Goal: Information Seeking & Learning: Check status

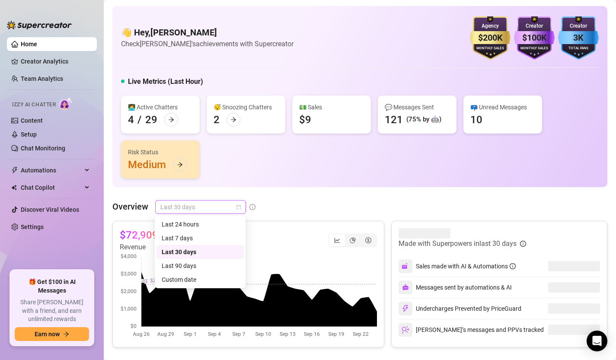
click at [235, 208] on div "Last 30 days" at bounding box center [200, 207] width 91 height 14
click at [201, 282] on div "Custom date" at bounding box center [200, 280] width 77 height 10
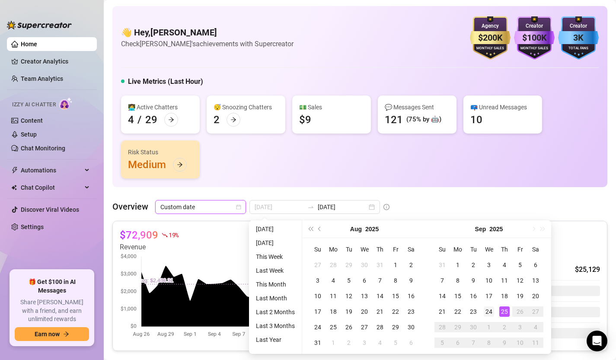
type input "[DATE]"
click at [493, 311] on div "24" at bounding box center [489, 312] width 10 height 10
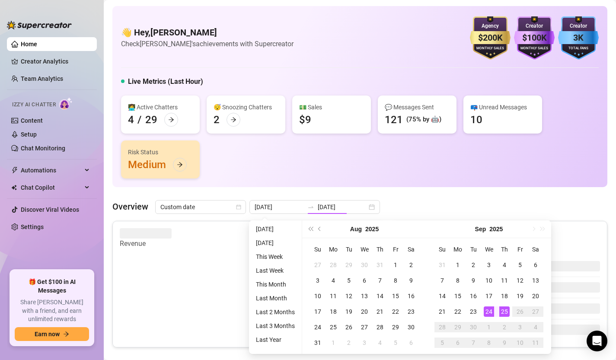
type input "[DATE]"
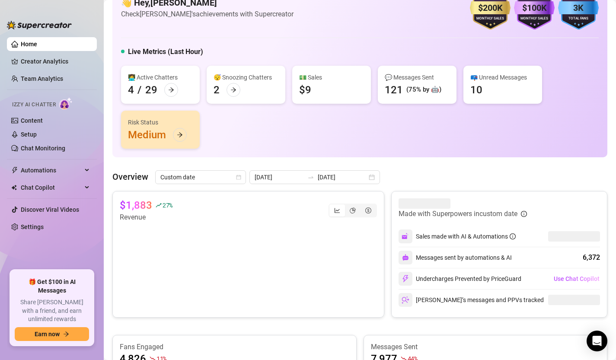
scroll to position [31, 0]
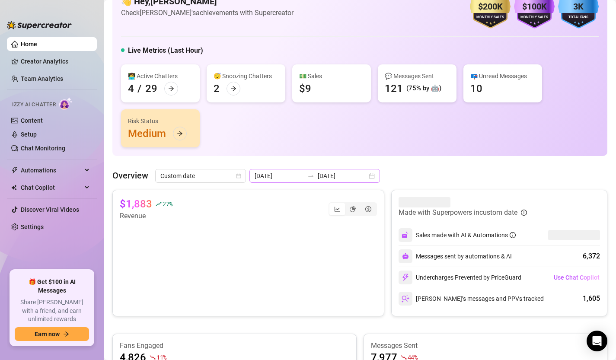
click at [355, 177] on div "[DATE] [DATE]" at bounding box center [314, 176] width 131 height 14
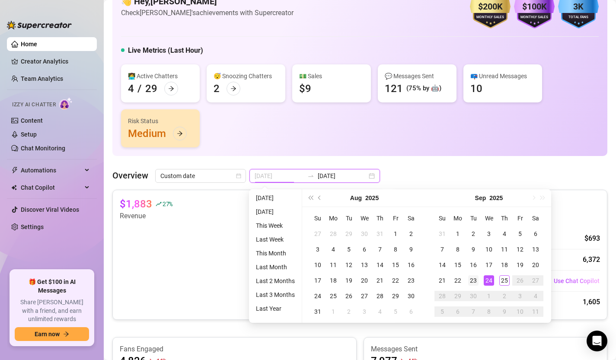
type input "[DATE]"
click at [477, 280] on div "23" at bounding box center [473, 280] width 10 height 10
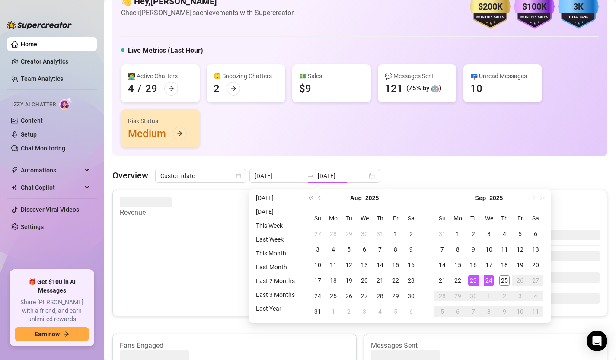
type input "[DATE]"
click at [477, 280] on div "Undercharges Prevented by PriceGuard" at bounding box center [460, 278] width 123 height 14
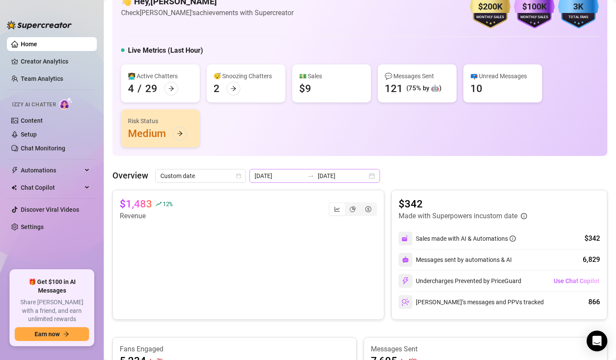
click at [354, 174] on div "[DATE] [DATE]" at bounding box center [314, 176] width 131 height 14
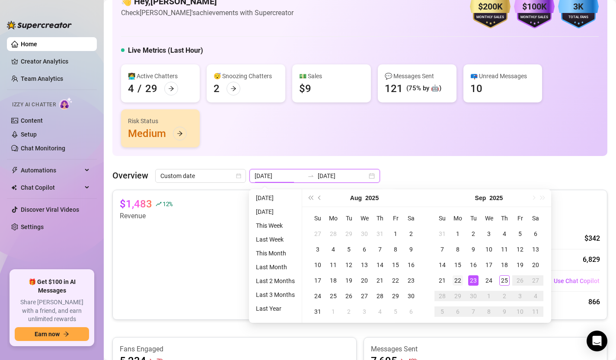
type input "[DATE]"
click at [461, 283] on div "22" at bounding box center [458, 280] width 10 height 10
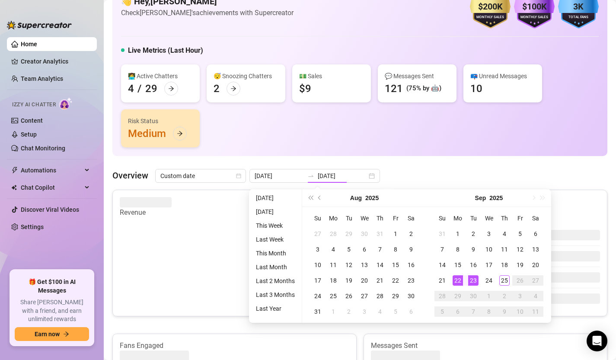
type input "[DATE]"
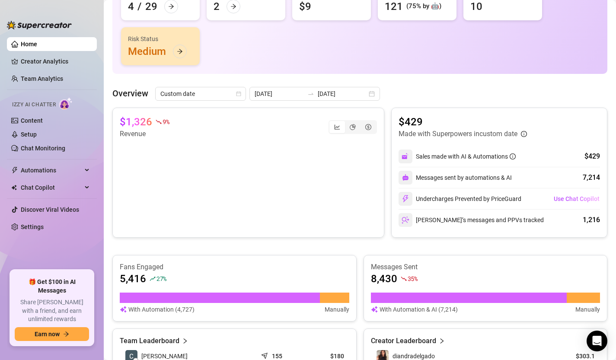
scroll to position [5, 0]
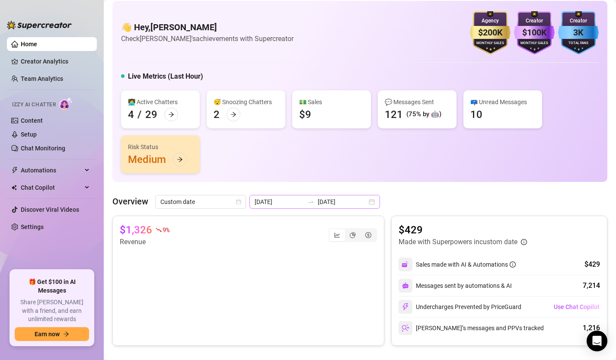
click at [351, 204] on div "[DATE] [DATE]" at bounding box center [314, 202] width 131 height 14
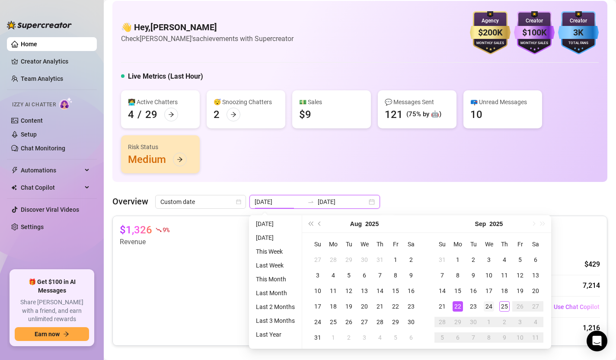
type input "[DATE]"
click at [493, 308] on div "24" at bounding box center [489, 306] width 10 height 10
click at [490, 308] on div "Undercharges Prevented by PriceGuard" at bounding box center [460, 307] width 123 height 14
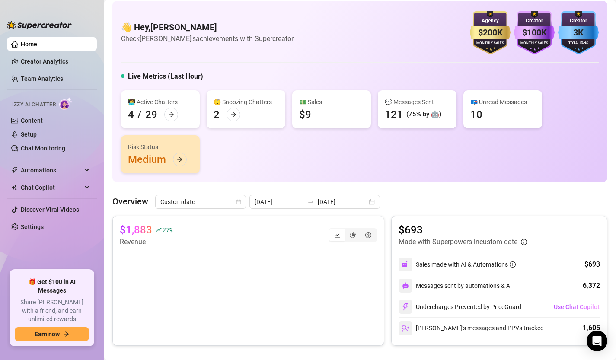
type input "[DATE]"
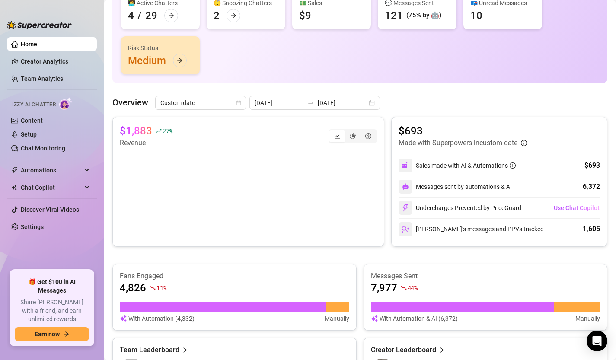
scroll to position [0, 0]
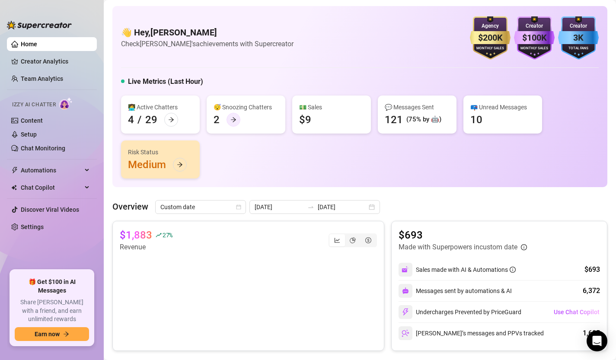
click at [234, 120] on icon "arrow-right" at bounding box center [233, 120] width 6 height 6
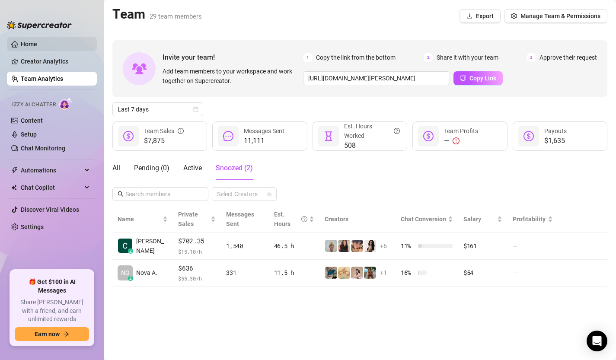
click at [37, 44] on link "Home" at bounding box center [29, 44] width 16 height 7
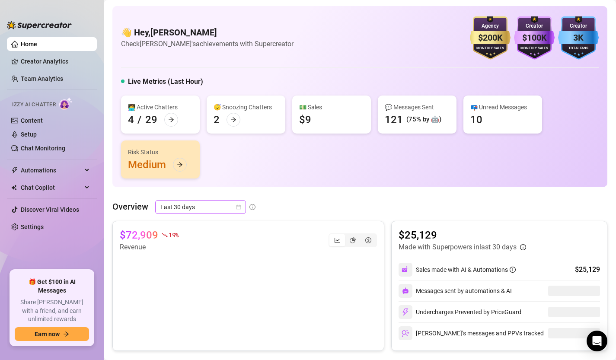
click at [237, 208] on icon "calendar" at bounding box center [238, 207] width 5 height 5
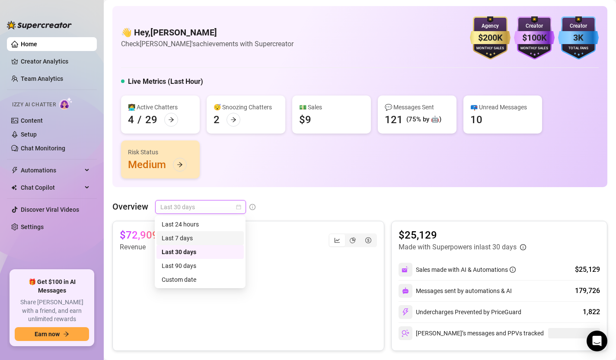
click at [208, 239] on div "Last 7 days" at bounding box center [200, 238] width 77 height 10
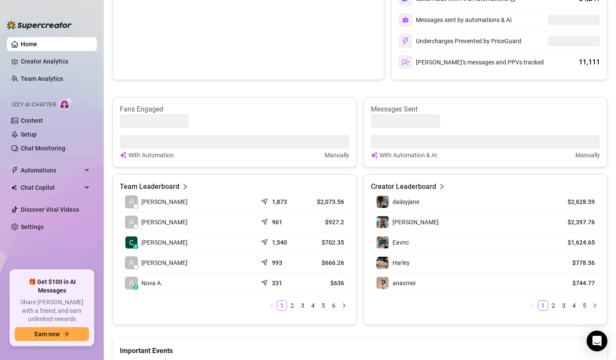
scroll to position [301, 0]
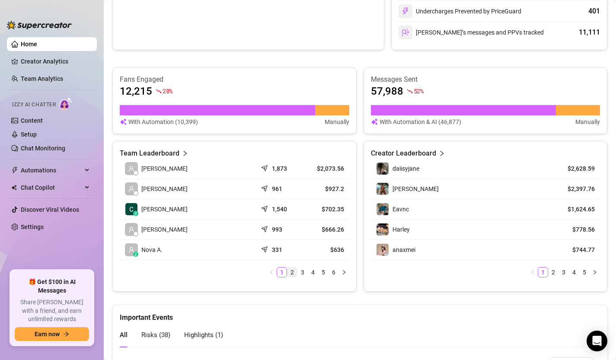
click at [293, 273] on link "2" at bounding box center [293, 273] width 10 height 10
click at [306, 275] on link "3" at bounding box center [303, 273] width 10 height 10
click at [313, 275] on link "4" at bounding box center [313, 273] width 10 height 10
click at [304, 274] on link "3" at bounding box center [303, 273] width 10 height 10
click at [295, 274] on link "2" at bounding box center [293, 273] width 10 height 10
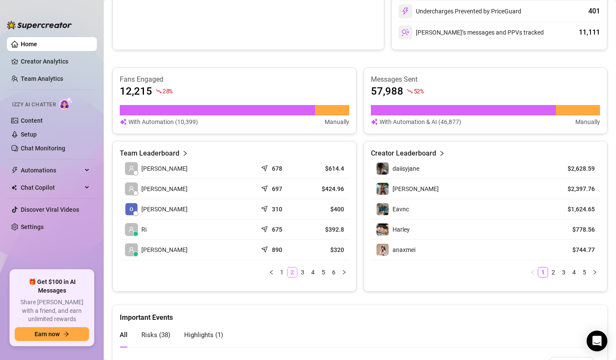
click at [288, 274] on link "2" at bounding box center [293, 273] width 10 height 10
click at [282, 274] on link "1" at bounding box center [282, 273] width 10 height 10
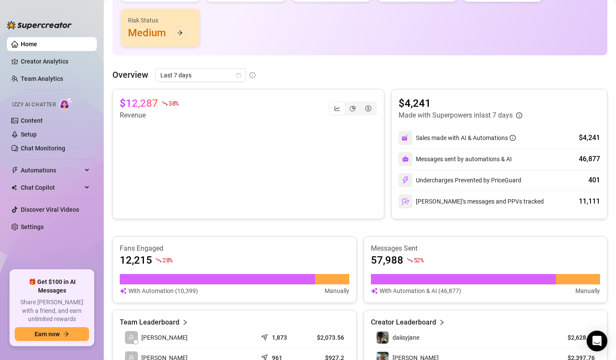
scroll to position [0, 0]
